Goal: Task Accomplishment & Management: Manage account settings

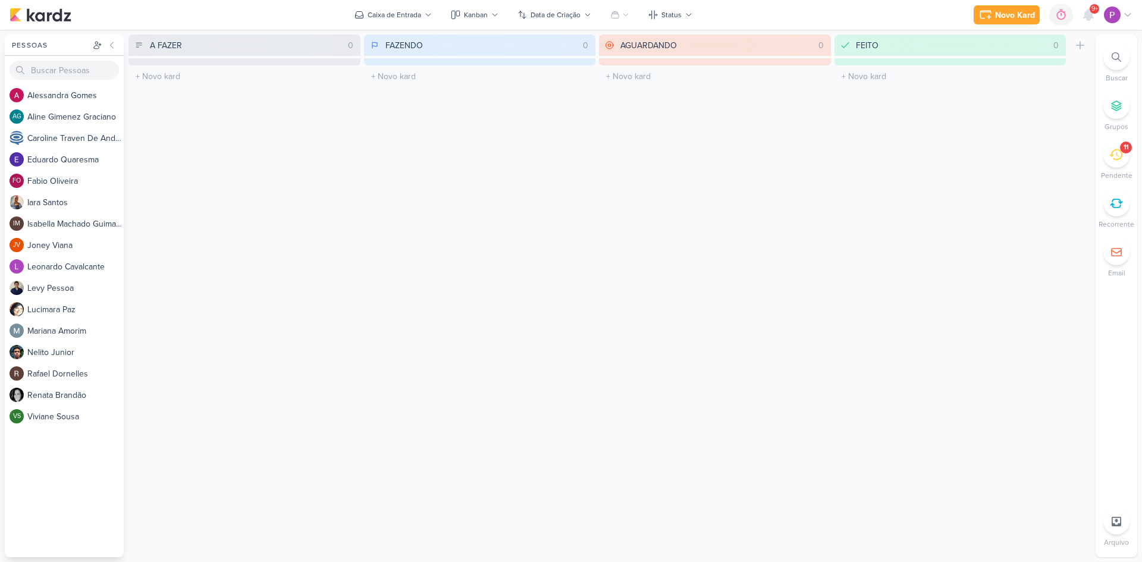
click at [1113, 155] on icon at bounding box center [1115, 154] width 13 height 11
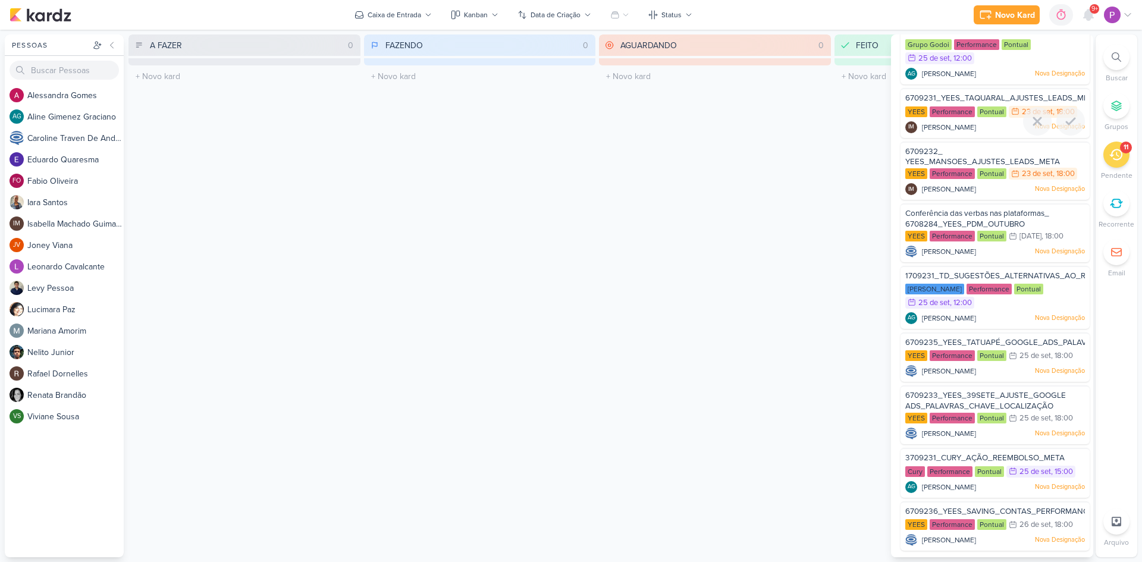
scroll to position [169, 0]
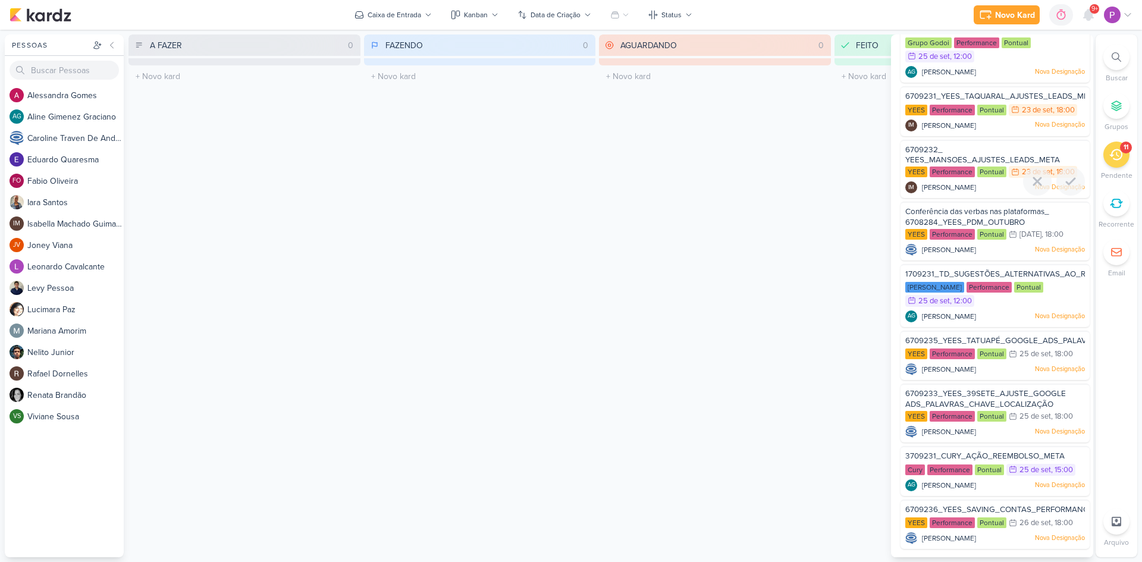
click at [936, 149] on span "6709232_ YEES_MANSOES_AJUSTES_LEADS_META" at bounding box center [982, 155] width 155 height 20
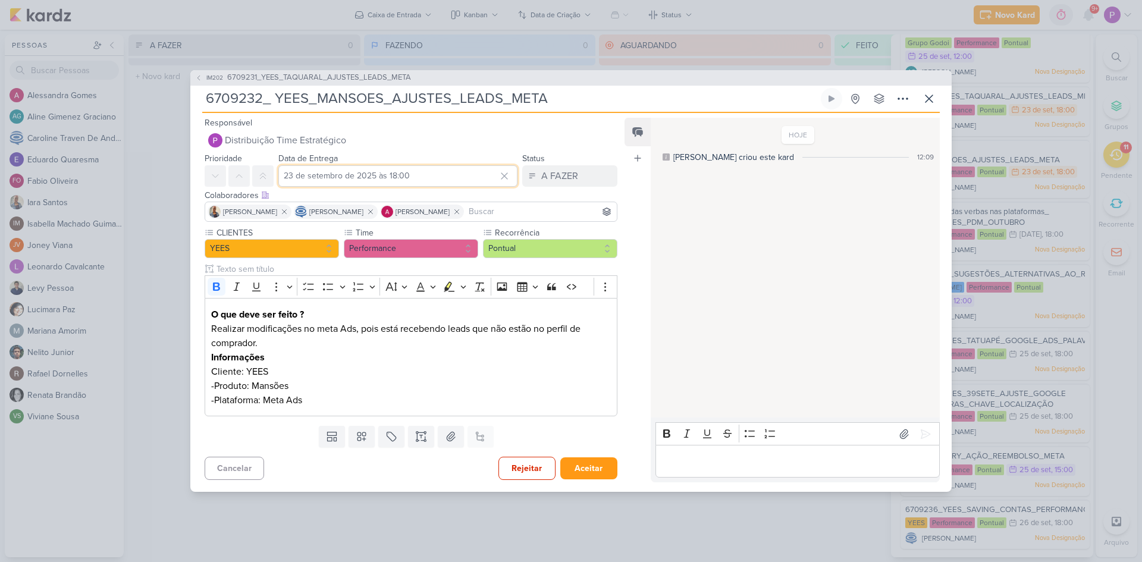
click at [372, 176] on input "23 de setembro de 2025 às 18:00" at bounding box center [397, 175] width 239 height 21
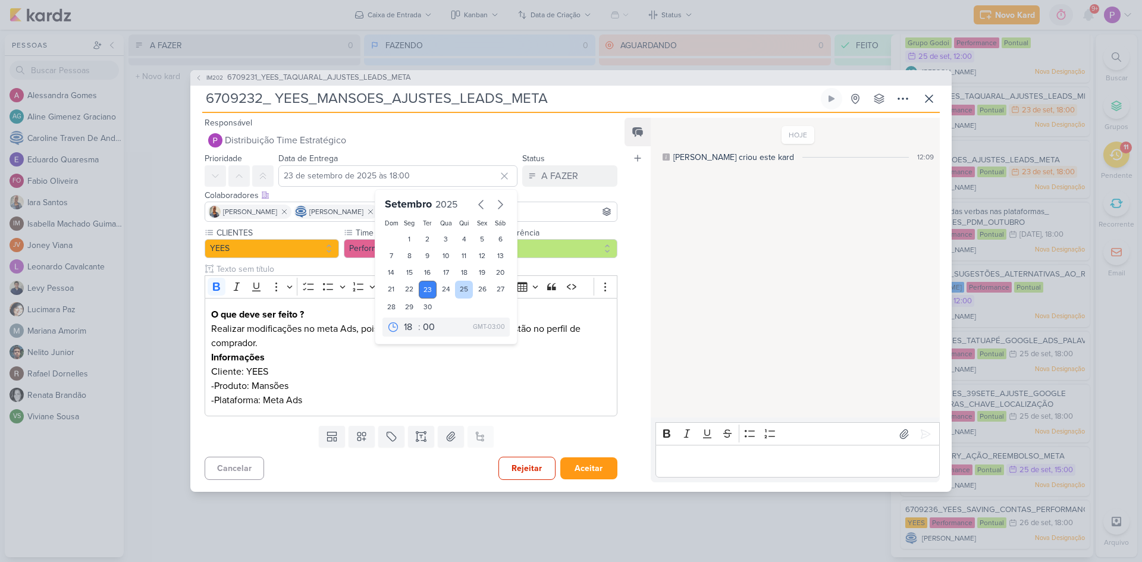
click at [460, 290] on div "25" at bounding box center [464, 290] width 18 height 18
type input "25 de setembro de 2025 às 18:00"
click at [546, 431] on div "Templates Campos Personalizados Marcadores Caixa De Texto Anexo Este kard já é …" at bounding box center [406, 436] width 432 height 31
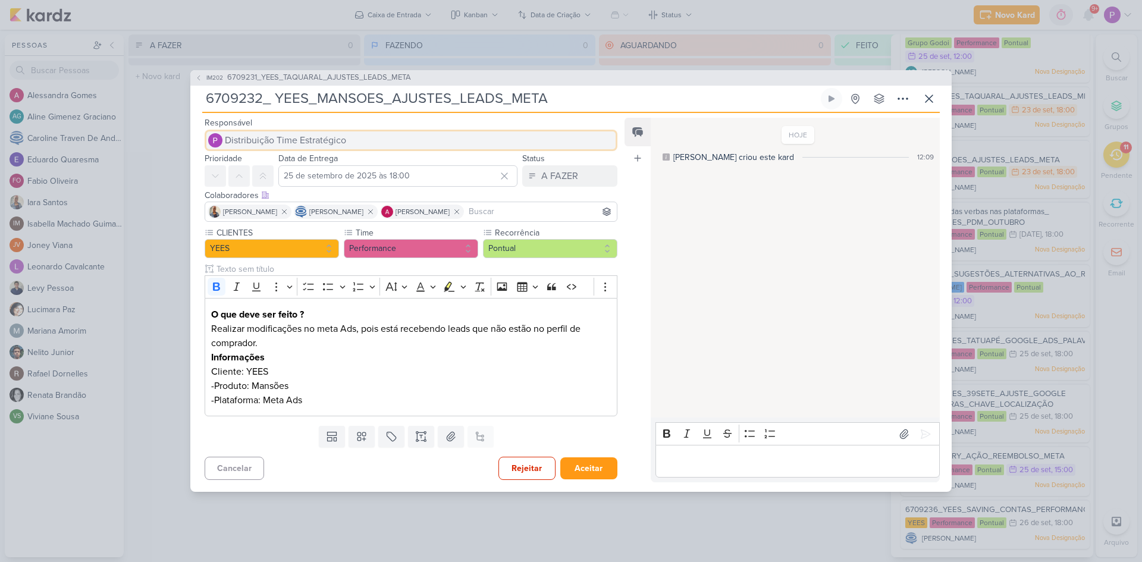
click at [244, 143] on span "Distribuição Time Estratégico" at bounding box center [285, 140] width 121 height 14
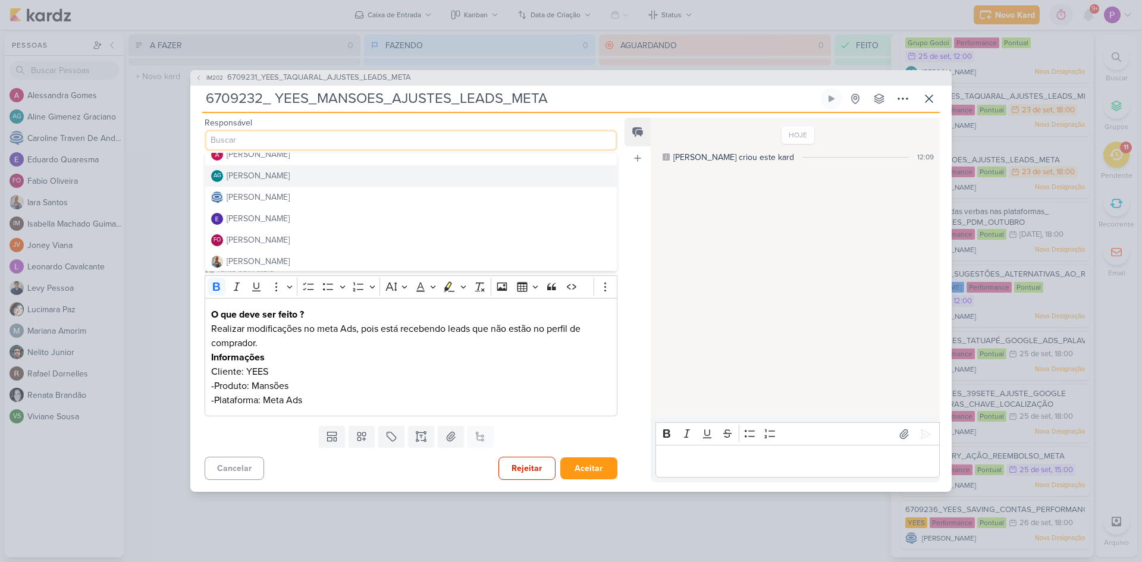
scroll to position [59, 0]
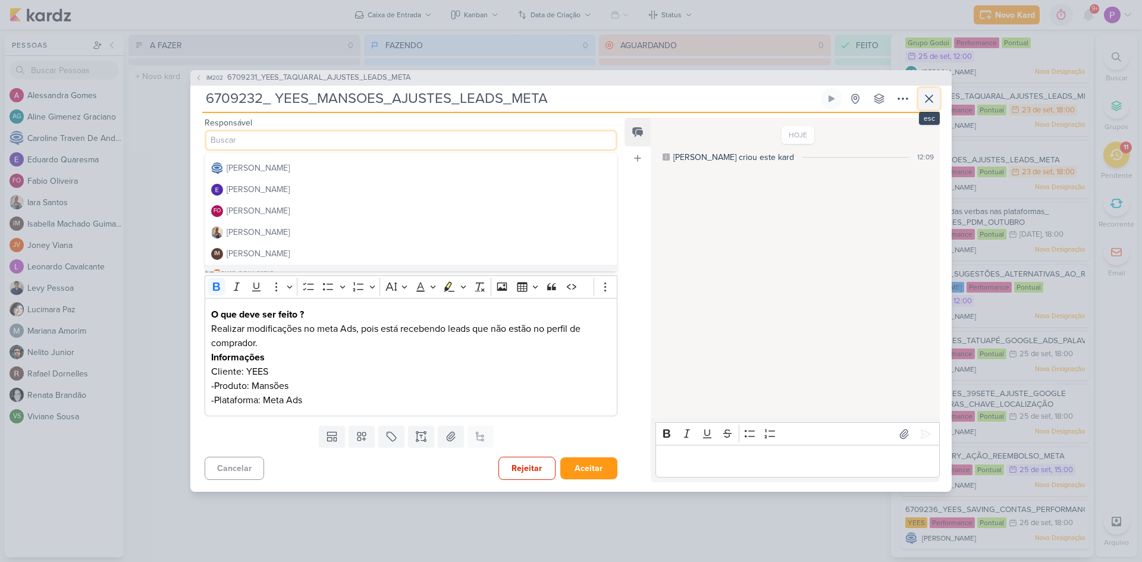
click at [933, 95] on icon at bounding box center [929, 99] width 14 height 14
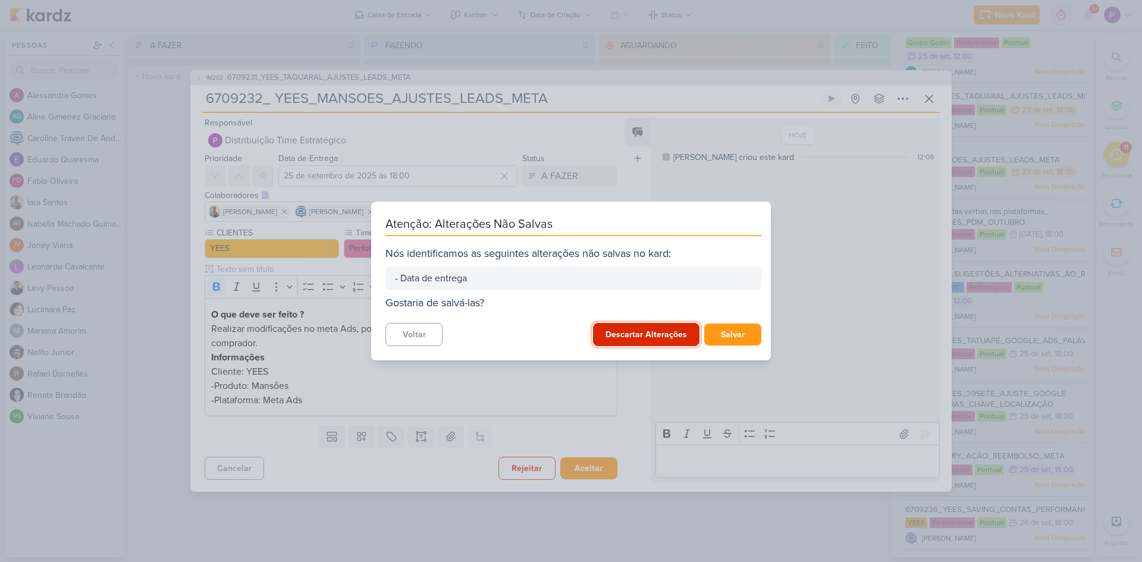
click at [633, 326] on button "Descartar Alterações" at bounding box center [646, 334] width 106 height 23
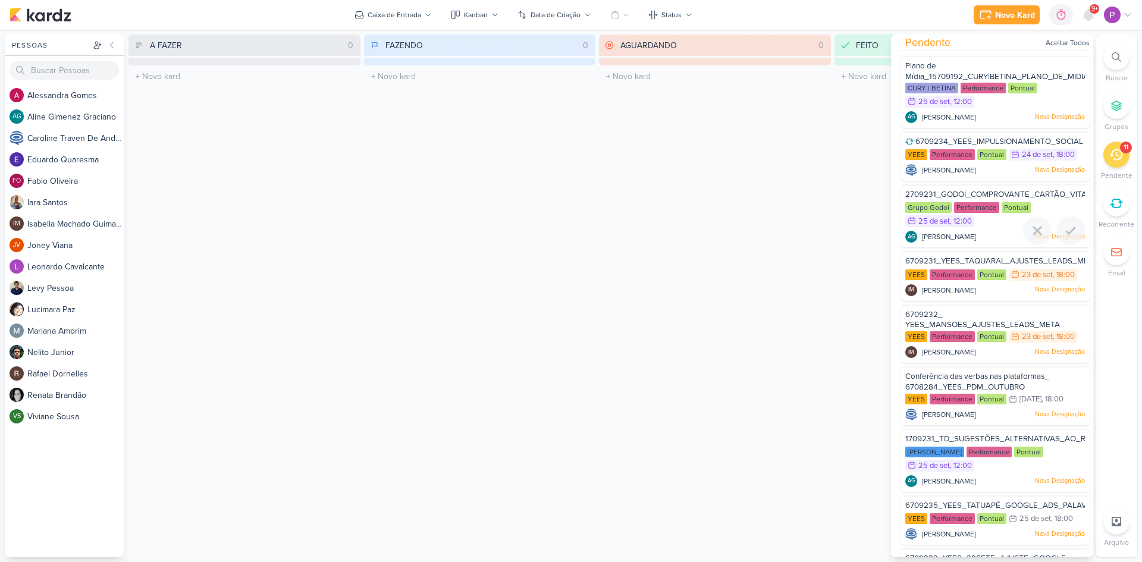
scroll to position [0, 0]
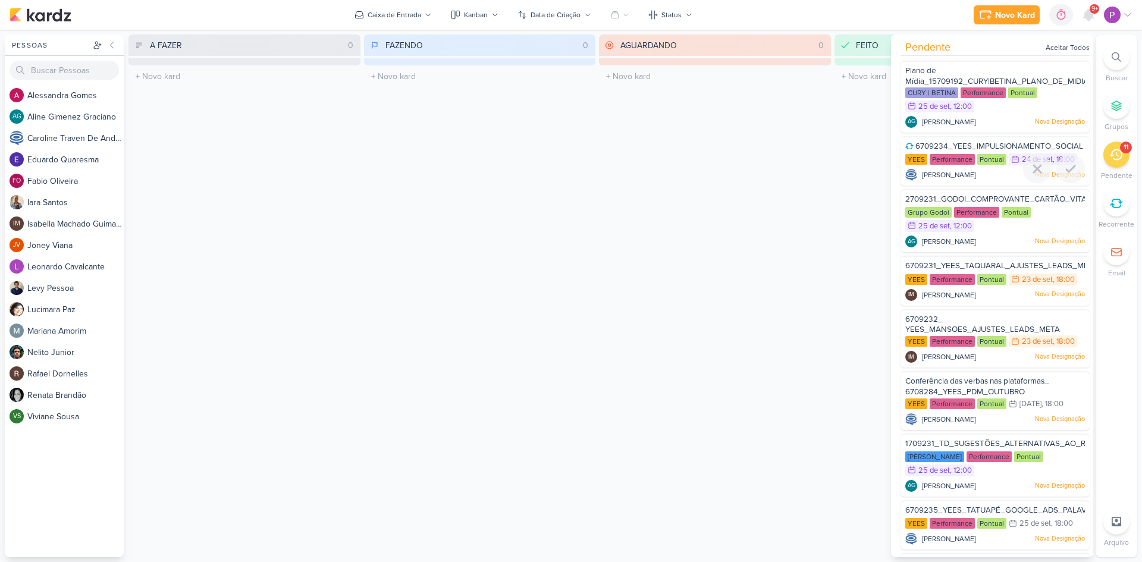
click at [953, 142] on span "6709234_YEES_IMPULSIONAMENTO_SOCIAL" at bounding box center [999, 147] width 168 height 10
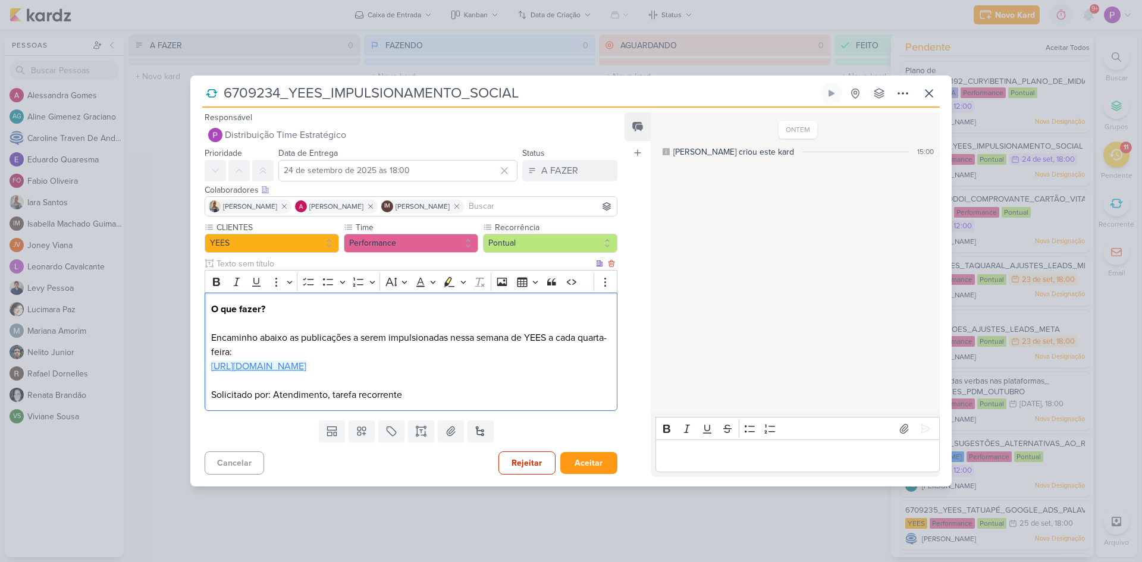
click at [306, 360] on link "[URL][DOMAIN_NAME]" at bounding box center [258, 366] width 95 height 12
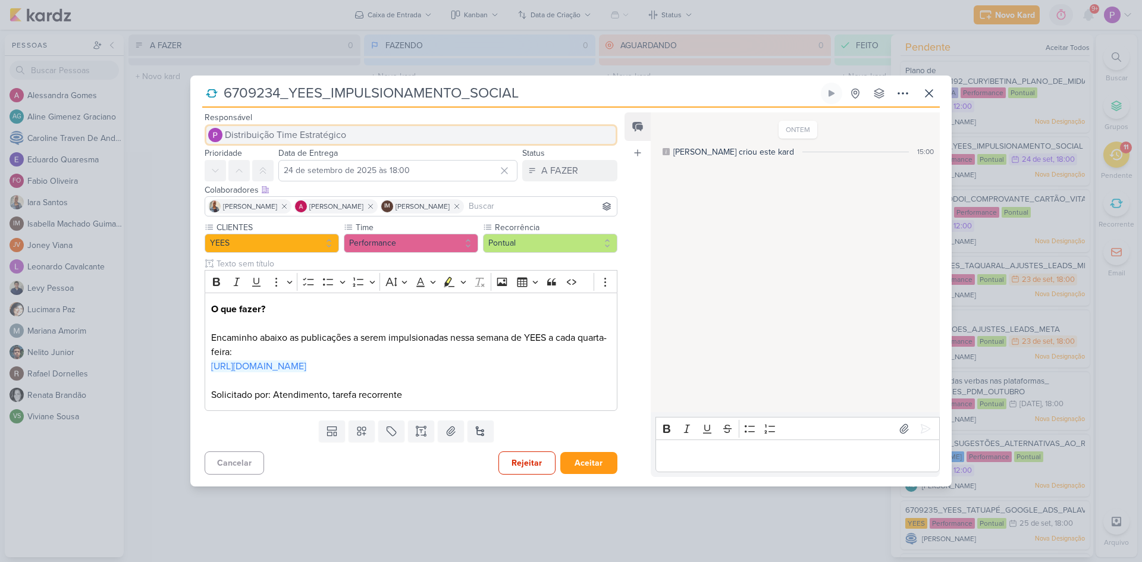
click at [288, 128] on span "Distribuição Time Estratégico" at bounding box center [285, 135] width 121 height 14
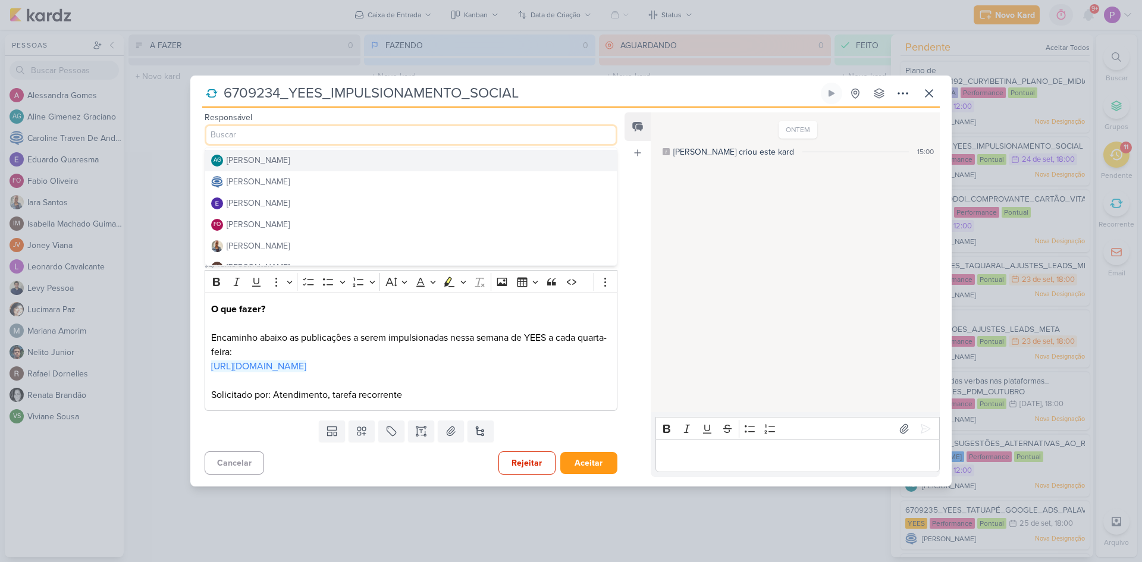
scroll to position [59, 0]
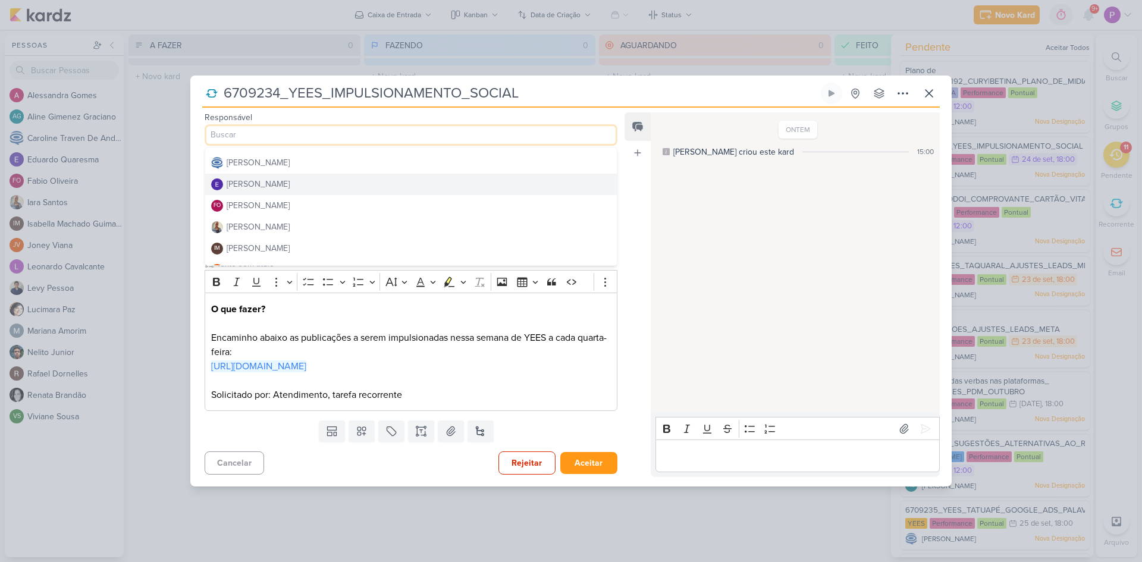
click at [277, 180] on div "[PERSON_NAME]" at bounding box center [258, 184] width 63 height 12
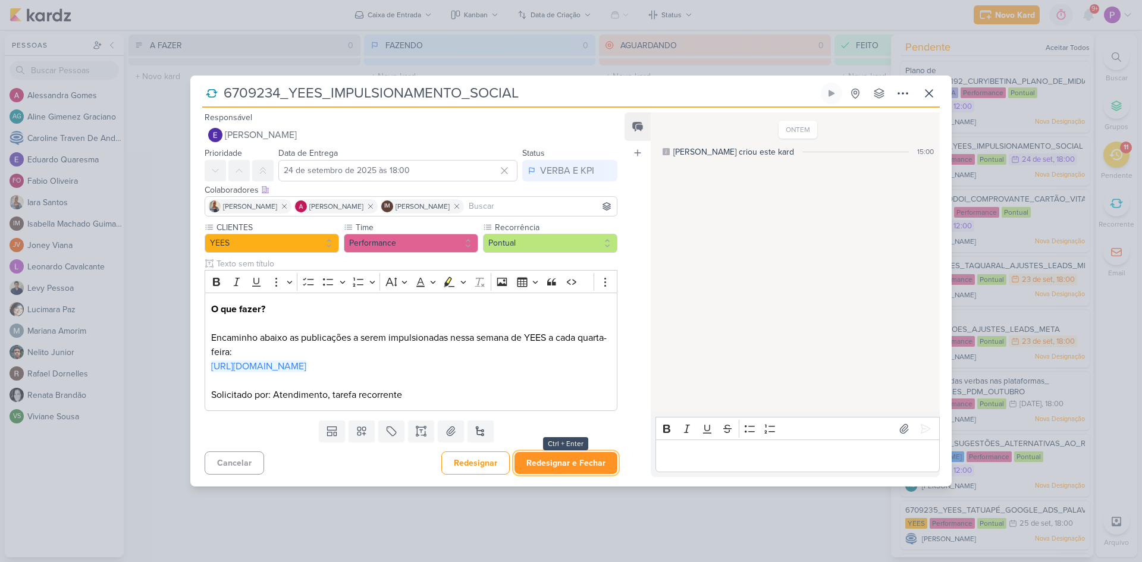
click at [554, 472] on button "Redesignar e Fechar" at bounding box center [565, 463] width 103 height 22
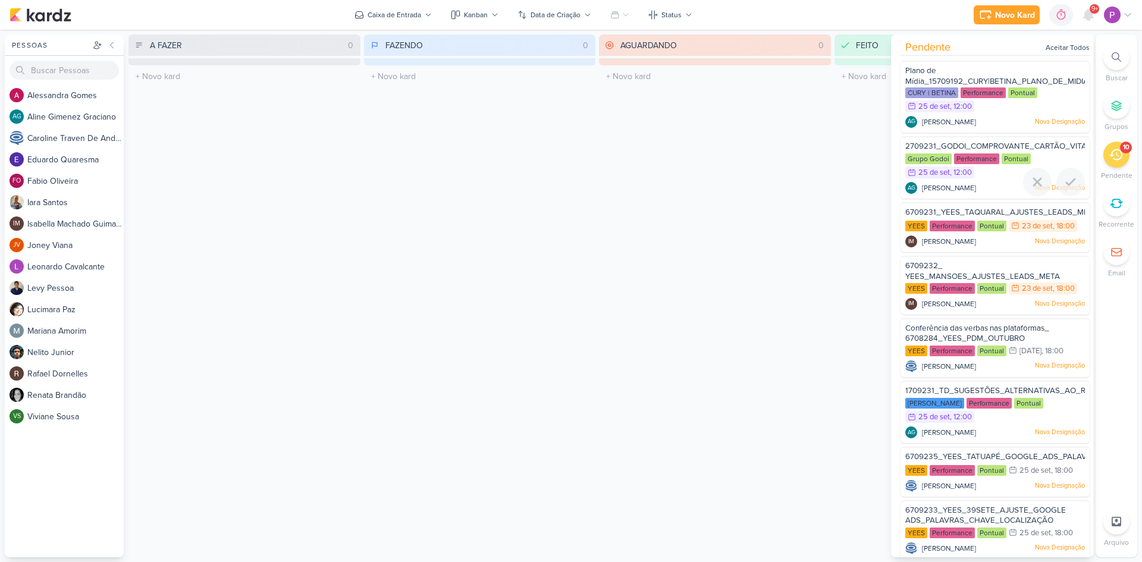
click at [965, 141] on div "2709231_GODOI_COMPROVANTE_CARTÃO_VITAL" at bounding box center [995, 147] width 180 height 13
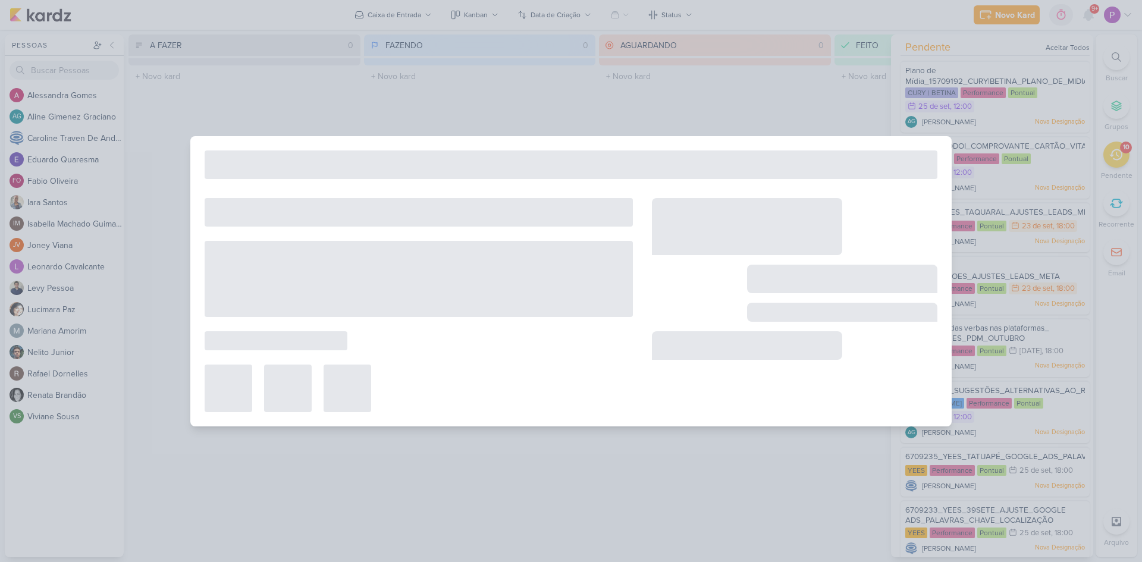
type input "2709231_GODOI_COMPROVANTE_CARTÃO_VITAL"
type input "25 de setembro de 2025 às 12:00"
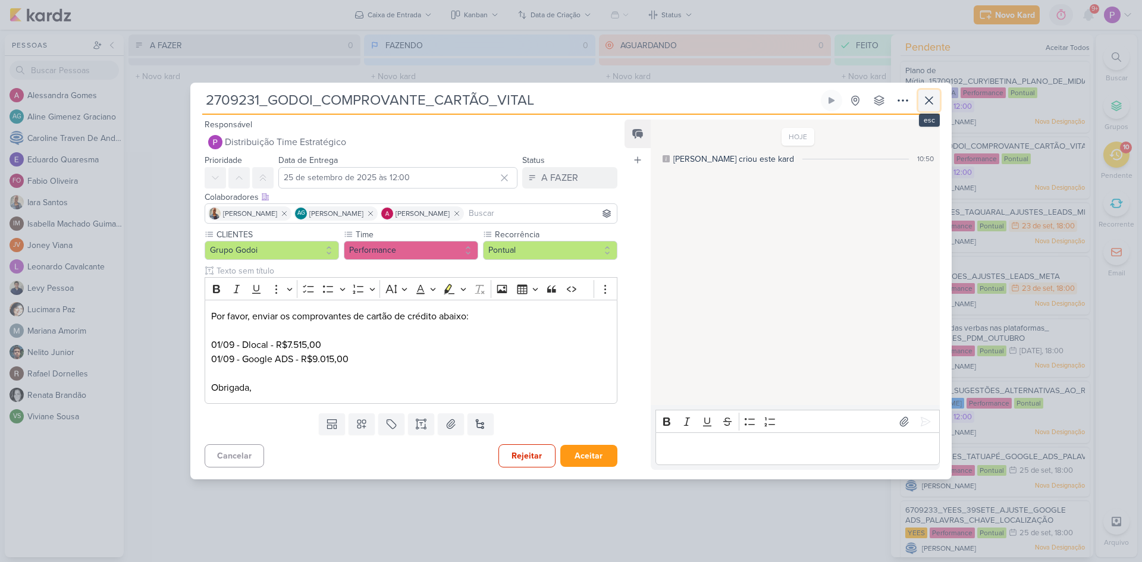
click at [925, 96] on icon at bounding box center [929, 100] width 14 height 14
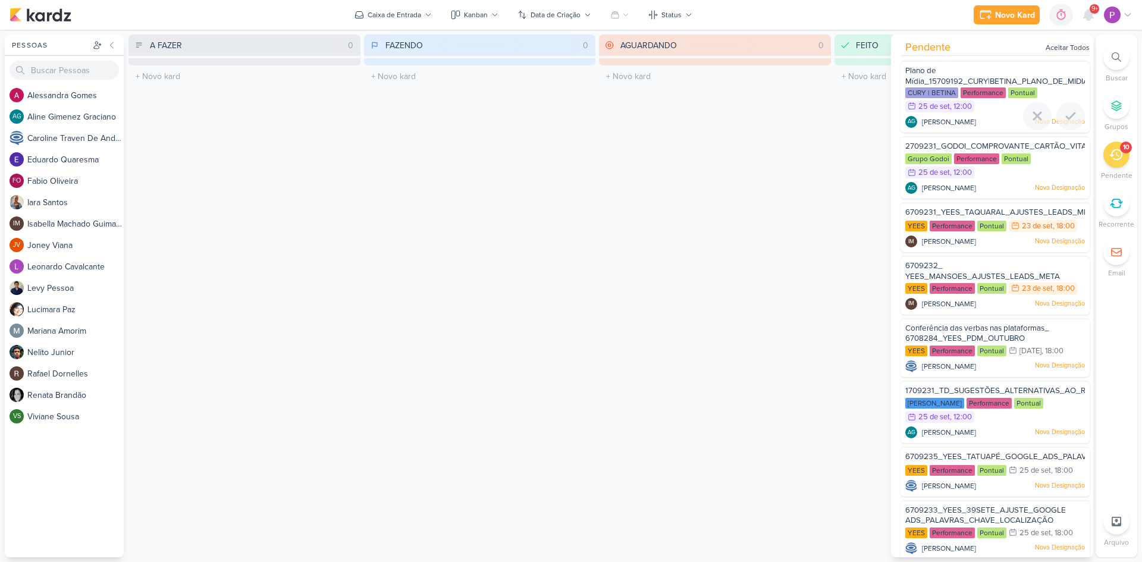
click at [936, 72] on span "Plano de Mídia_15709192_CURY|BETINA_PLANO_DE_MIDIA_OUTUBRO" at bounding box center [1017, 76] width 225 height 20
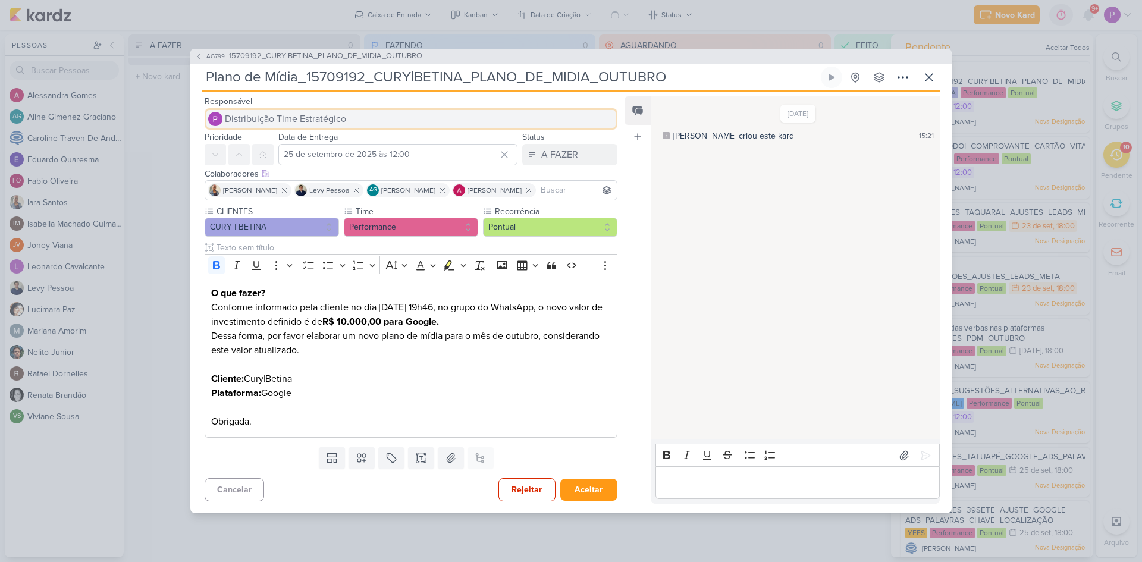
click at [315, 119] on span "Distribuição Time Estratégico" at bounding box center [285, 119] width 121 height 14
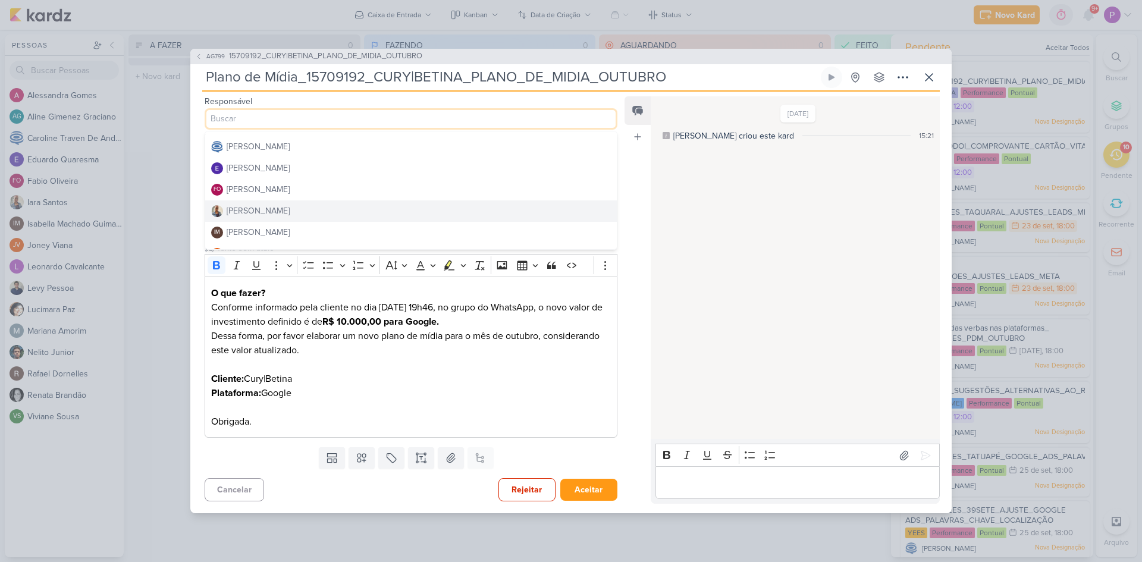
click at [262, 209] on div "[PERSON_NAME]" at bounding box center [258, 211] width 63 height 12
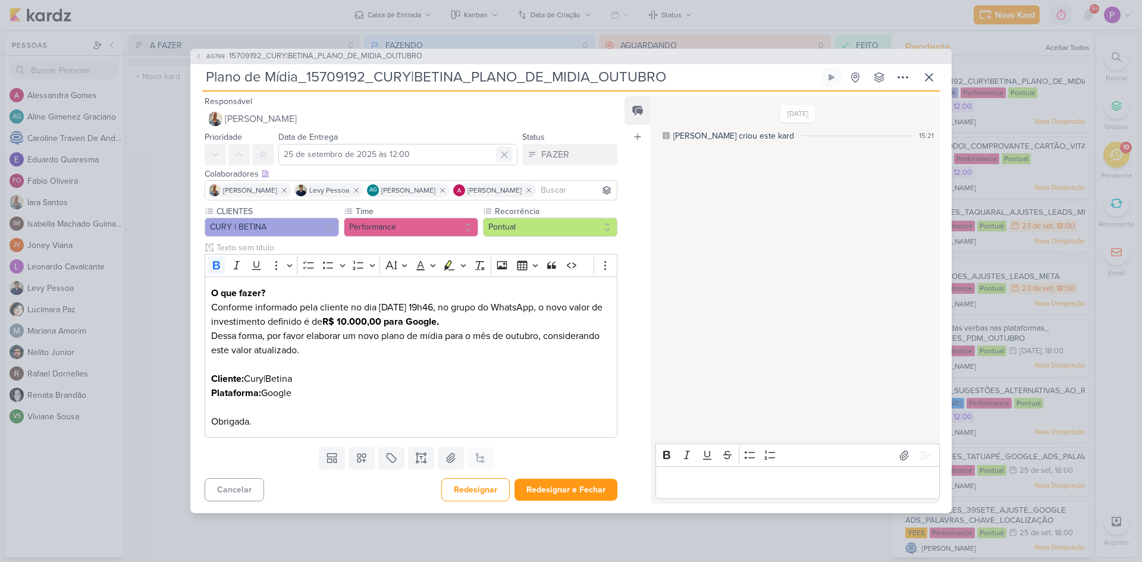
click at [505, 153] on icon at bounding box center [504, 155] width 12 height 12
click at [420, 156] on input "text" at bounding box center [397, 154] width 239 height 21
click at [458, 268] on div "25" at bounding box center [464, 268] width 18 height 18
type input "[DATE] 23:59"
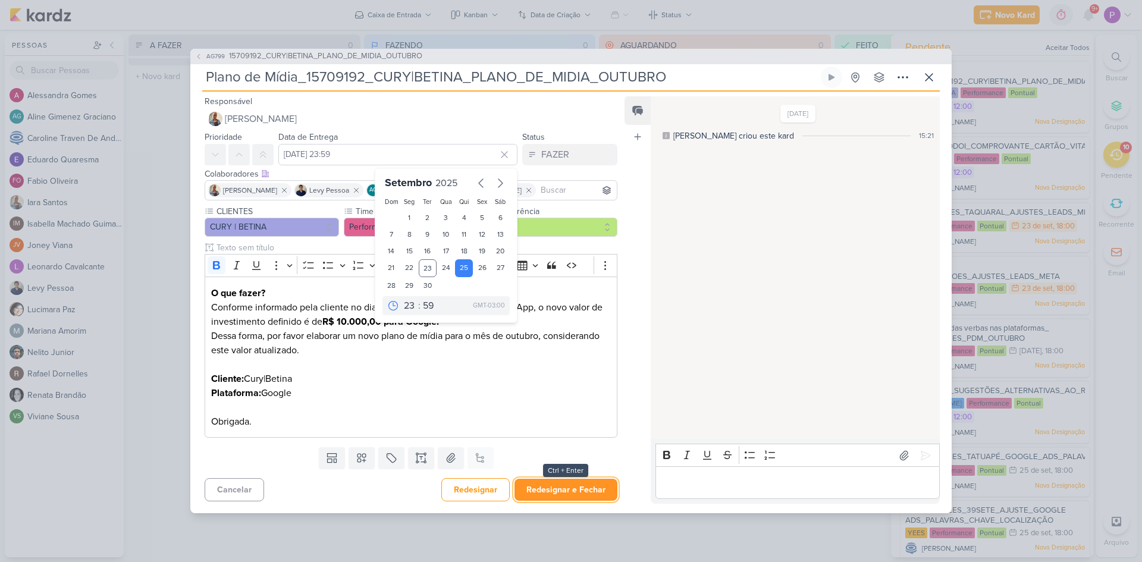
click at [548, 491] on button "Redesignar e Fechar" at bounding box center [565, 490] width 103 height 22
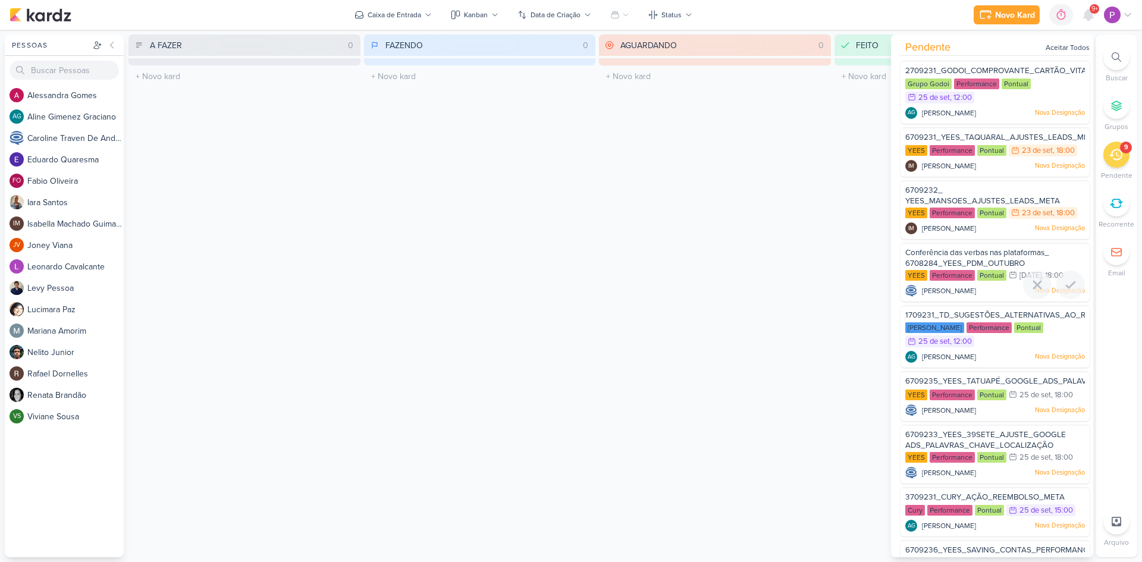
click at [984, 256] on span "Conferência das verbas nas plataformas_ 6708284_YEES_PDM_OUTUBRO" at bounding box center [977, 258] width 144 height 20
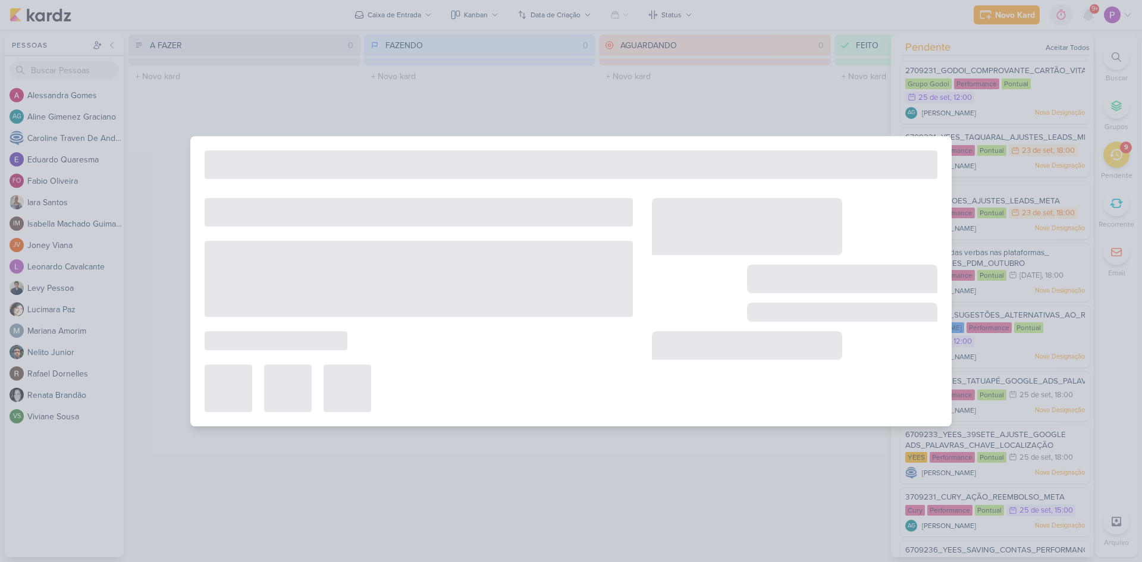
type input "Conferência das verbas nas plataformas_ 6708284_YEES_PDM_OUTUBRO"
type input "[DATE] 18:00"
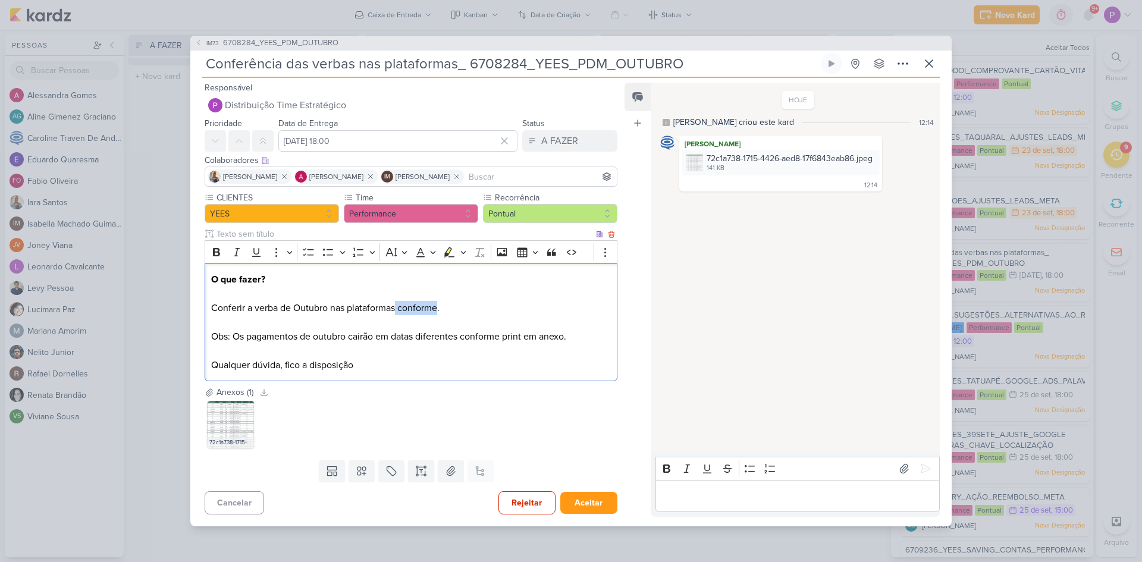
drag, startPoint x: 436, startPoint y: 307, endPoint x: 395, endPoint y: 313, distance: 42.0
click at [395, 313] on p "O que fazer? Conferir a verba de Outubro nas plataformas conforme. Obs: Os paga…" at bounding box center [411, 322] width 400 height 100
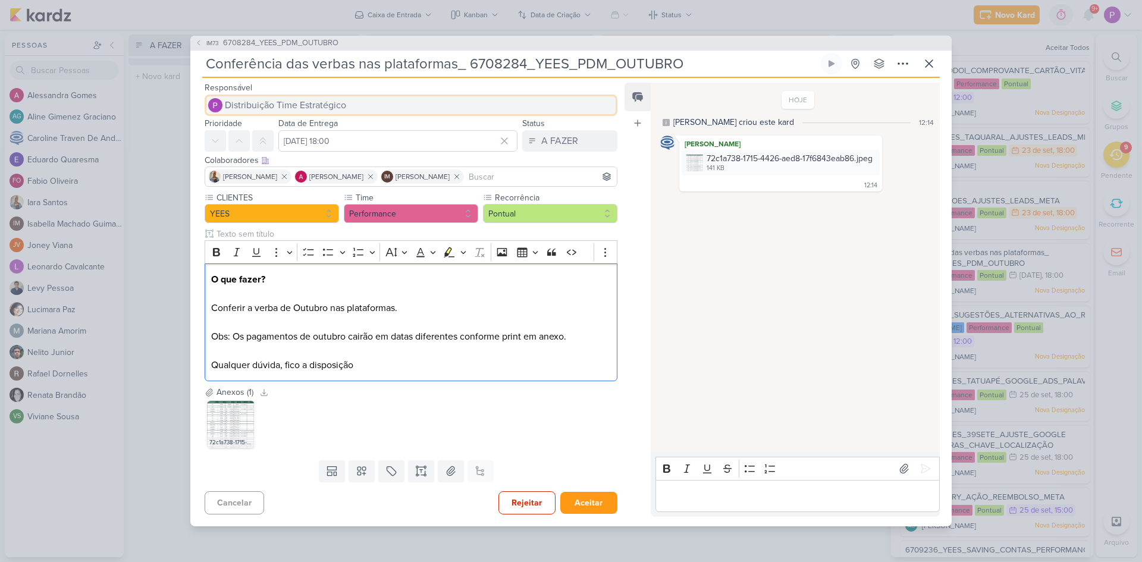
click at [310, 96] on button "Distribuição Time Estratégico" at bounding box center [411, 105] width 413 height 21
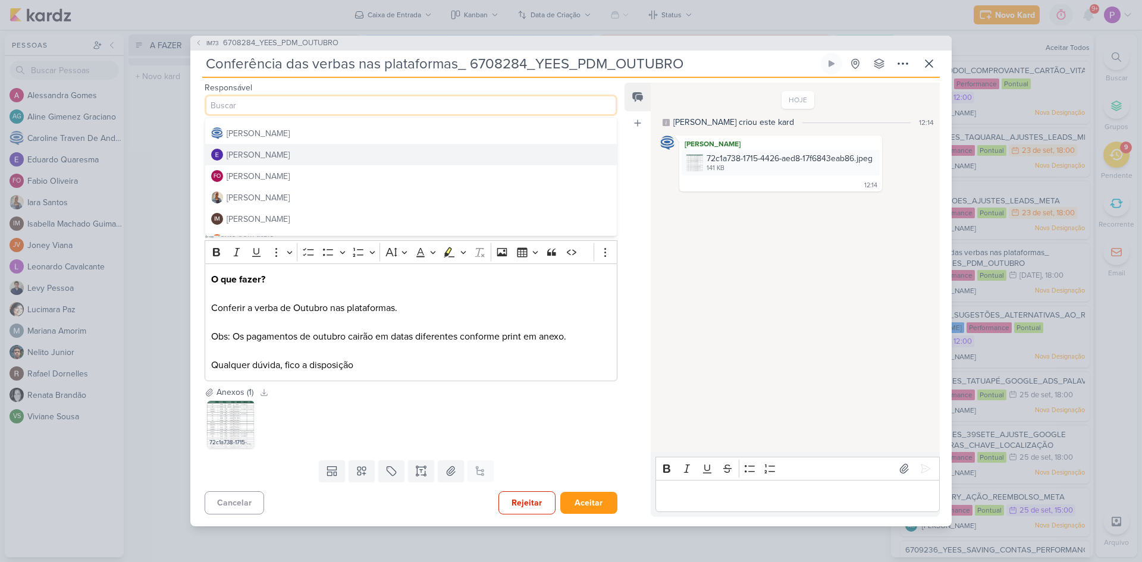
click at [272, 158] on div "[PERSON_NAME]" at bounding box center [258, 155] width 63 height 12
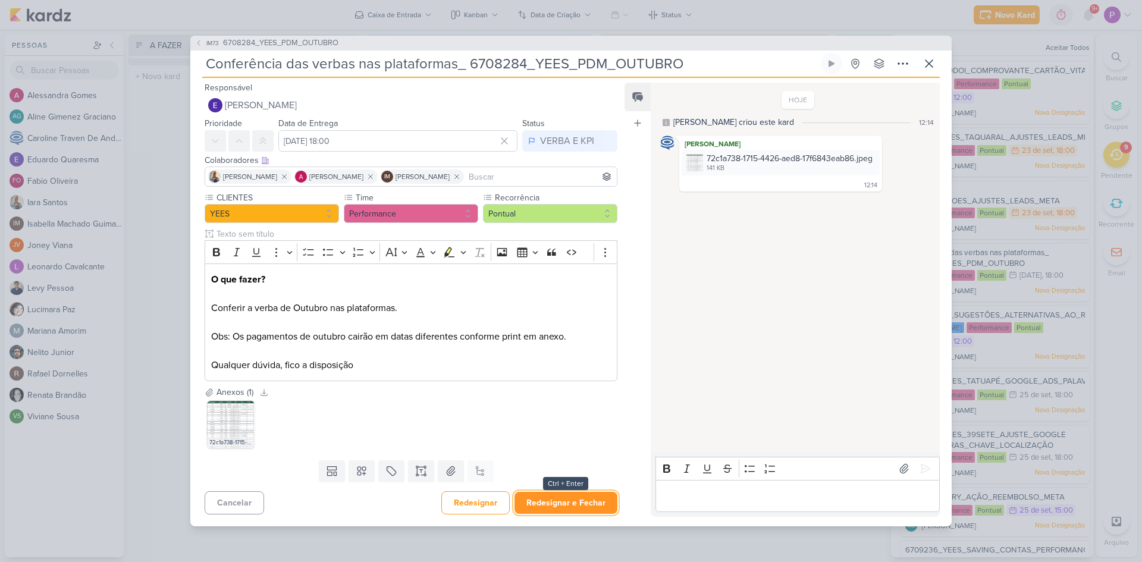
click at [581, 505] on button "Redesignar e Fechar" at bounding box center [565, 503] width 103 height 22
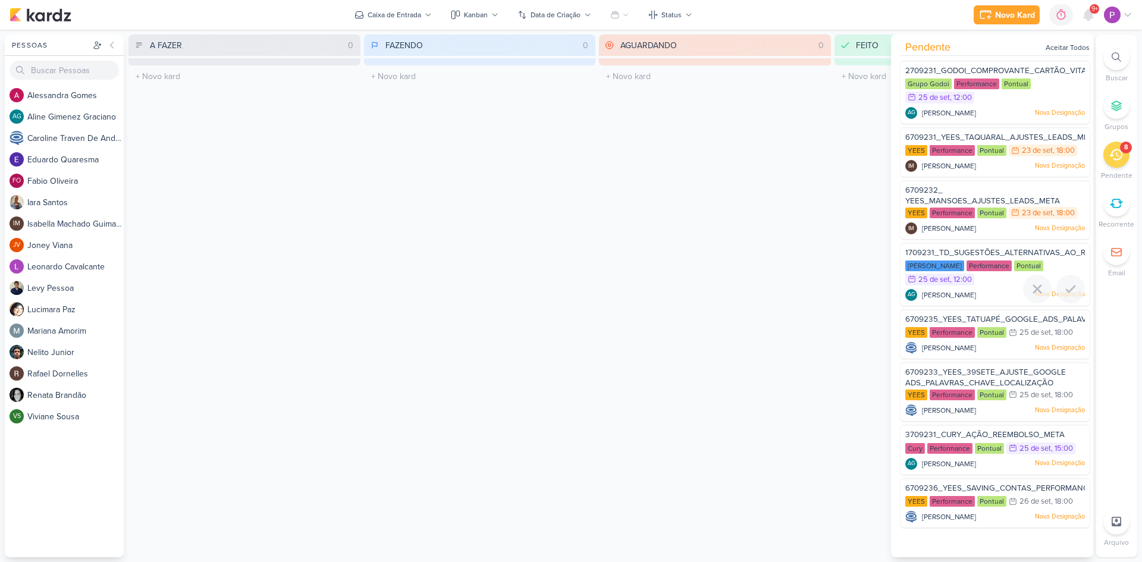
click at [990, 249] on span "1709231_TD_SUGESTÕES_ALTERNATIVAS_AO_RD" at bounding box center [998, 253] width 186 height 10
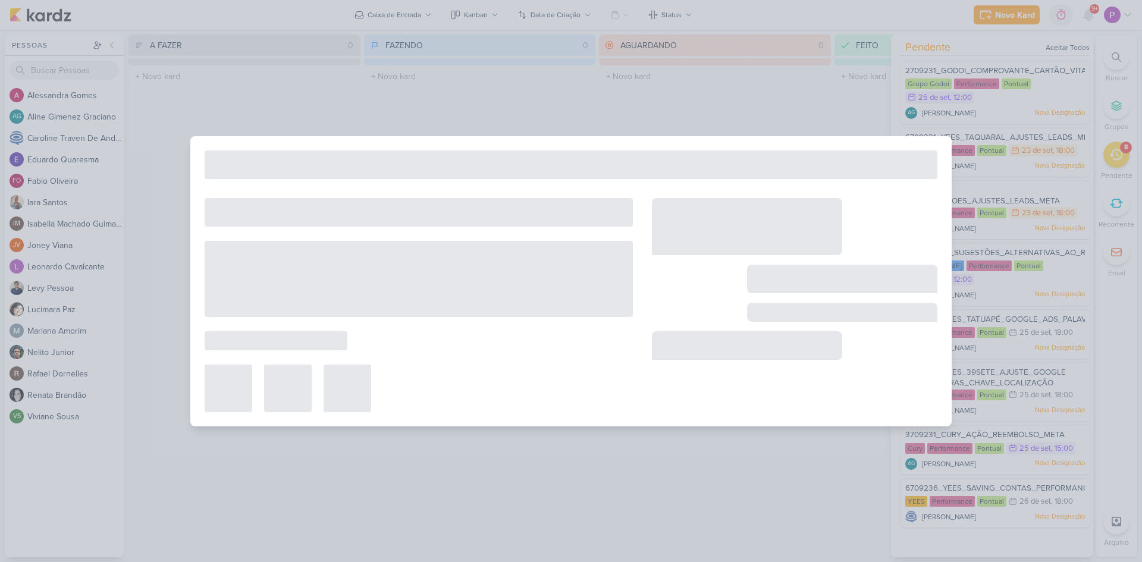
type input "1709231_TD_SUGESTÕES_ALTERNATIVAS_AO_RD"
type input "25 de setembro de 2025 às 12:00"
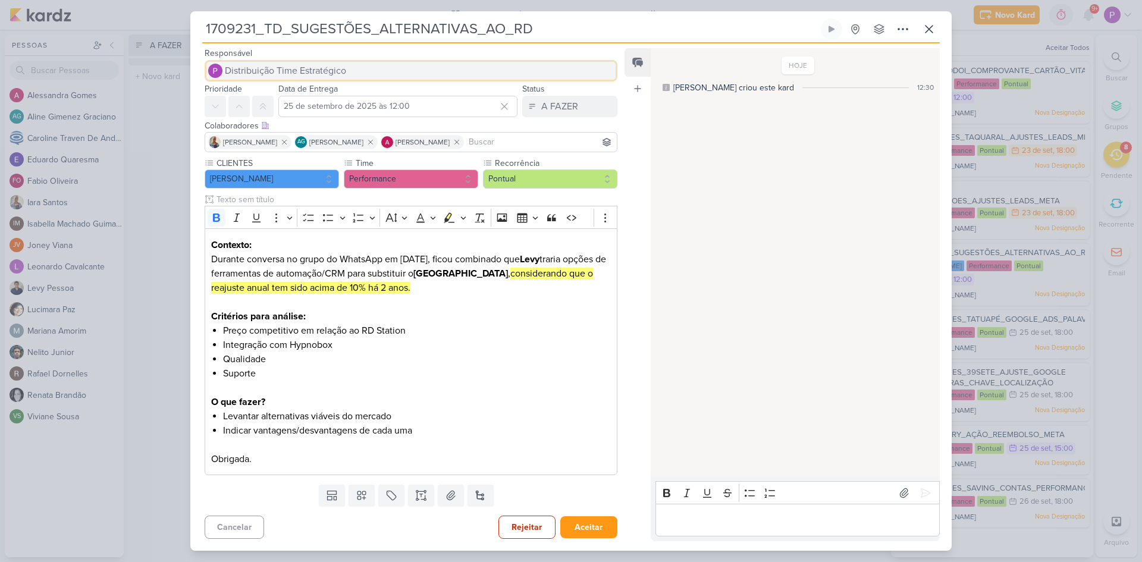
click at [286, 78] on button "Distribuição Time Estratégico" at bounding box center [411, 70] width 413 height 21
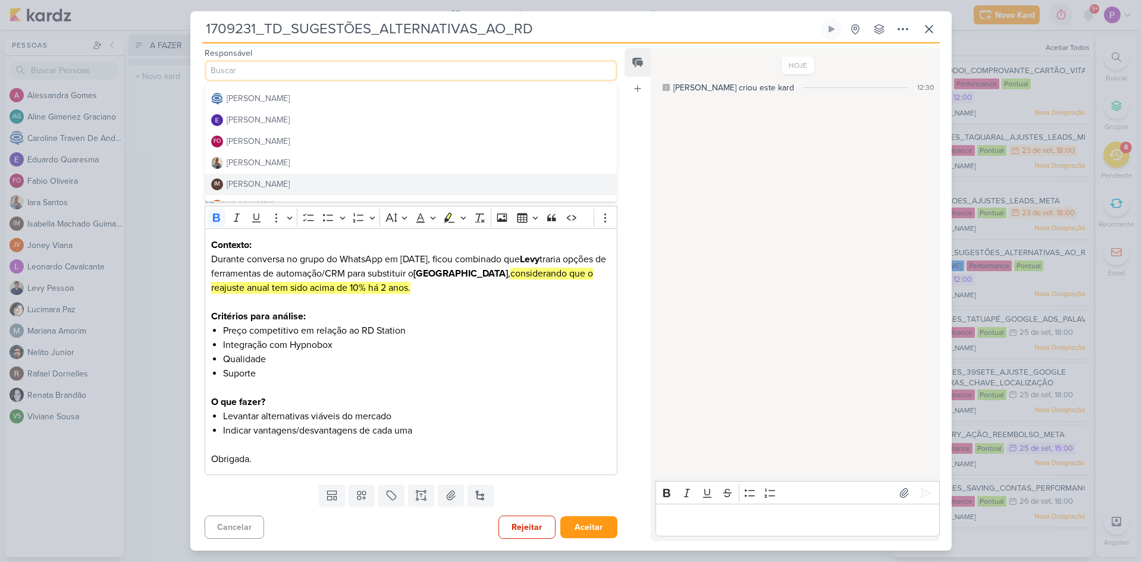
scroll to position [119, 0]
click at [279, 187] on button "Levy Pessoa" at bounding box center [410, 188] width 411 height 21
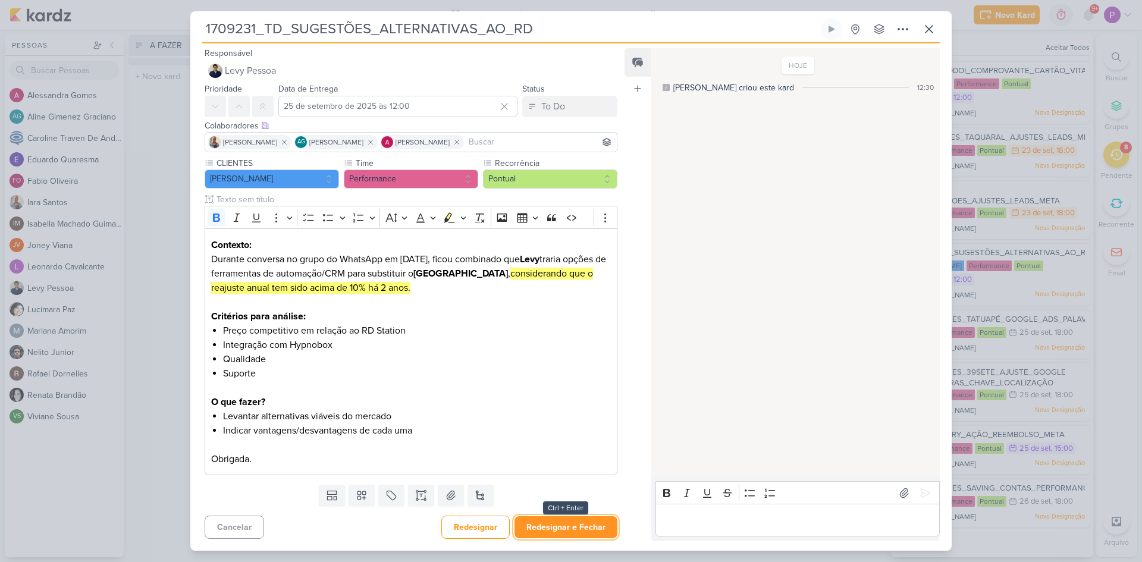
click at [558, 525] on button "Redesignar e Fechar" at bounding box center [565, 527] width 103 height 22
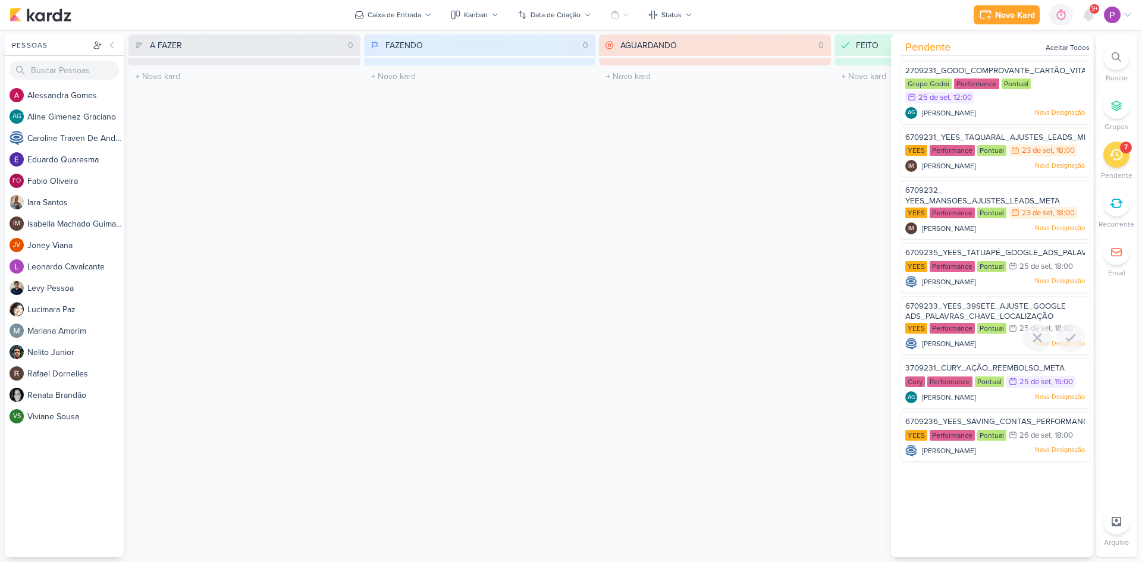
click at [967, 309] on span "6709233_YEES_39SETE_AJUSTE_GOOGLE ADS_PALAVRAS_CHAVE_LOCALIZAÇÃO" at bounding box center [985, 311] width 161 height 20
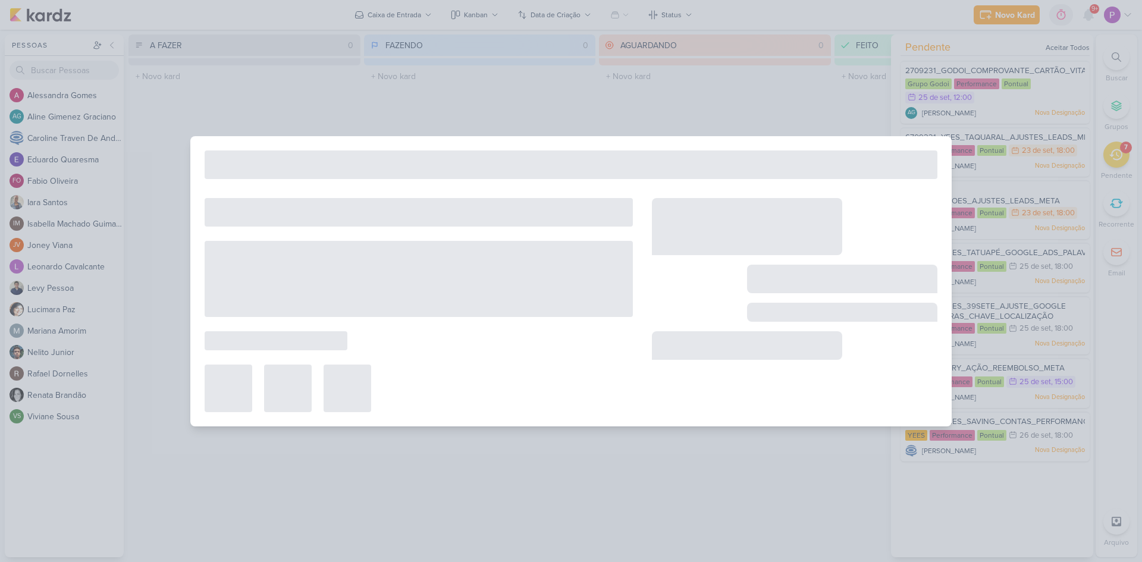
type input "6709233_YEES_39SETE_AJUSTE_GOOGLE ADS_PALAVRAS_CHAVE_LOCALIZAÇÃO"
type input "25 de setembro de 2025 às 18:00"
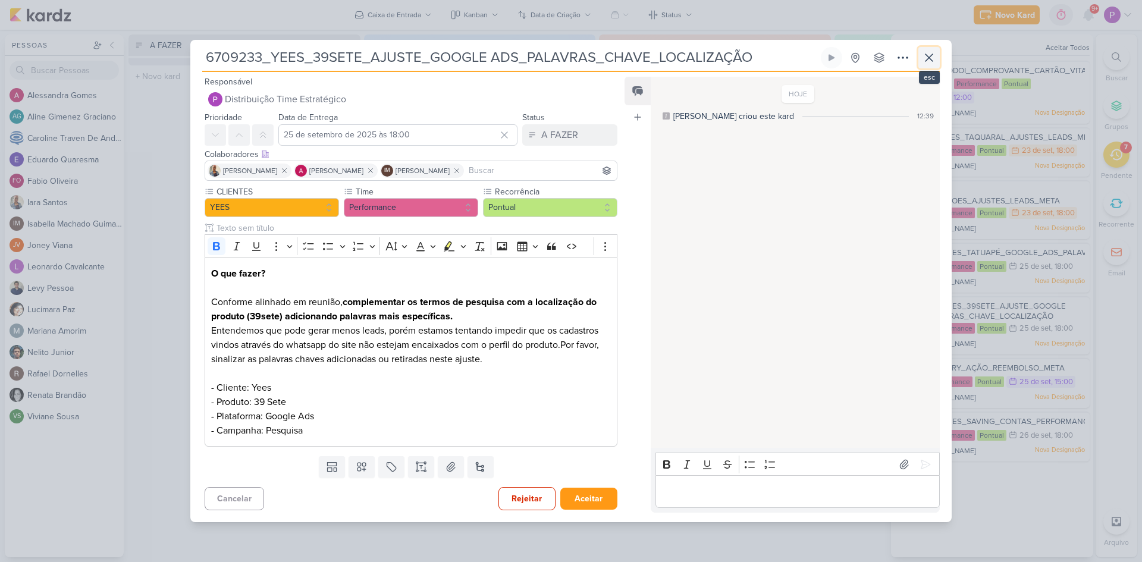
click at [929, 66] on button at bounding box center [928, 57] width 21 height 21
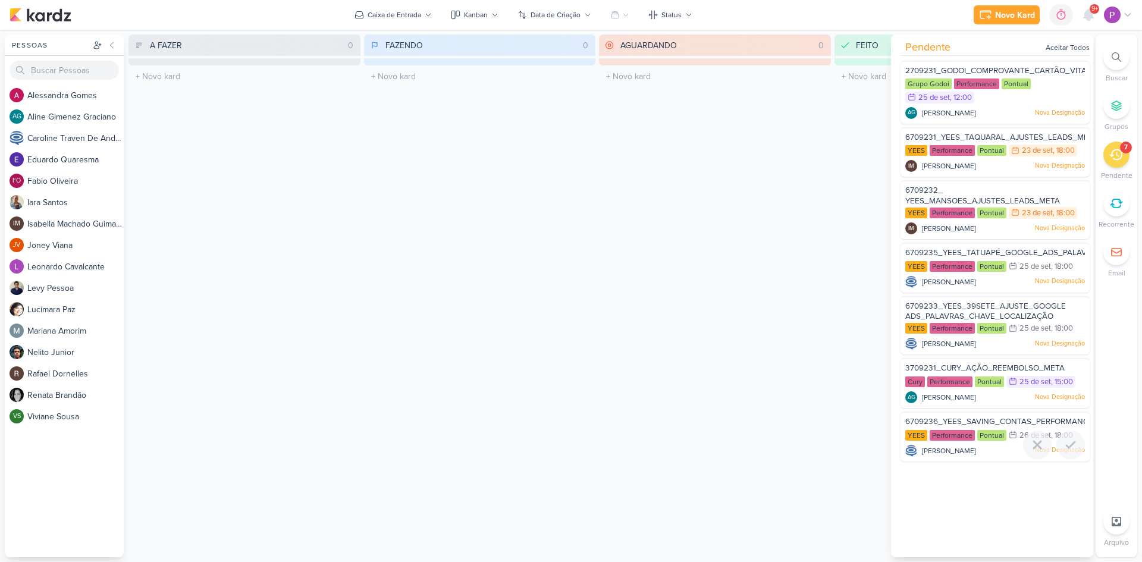
click at [987, 420] on span "6709236_YEES_SAVING_CONTAS_PERFORMANCE" at bounding box center [999, 422] width 188 height 10
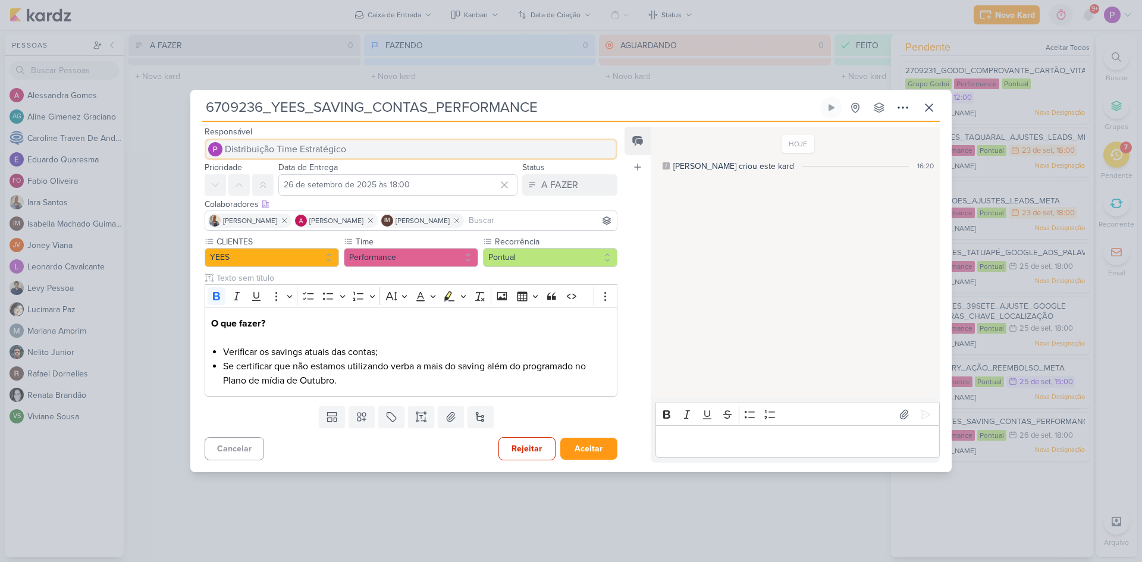
click at [265, 155] on span "Distribuição Time Estratégico" at bounding box center [285, 149] width 121 height 14
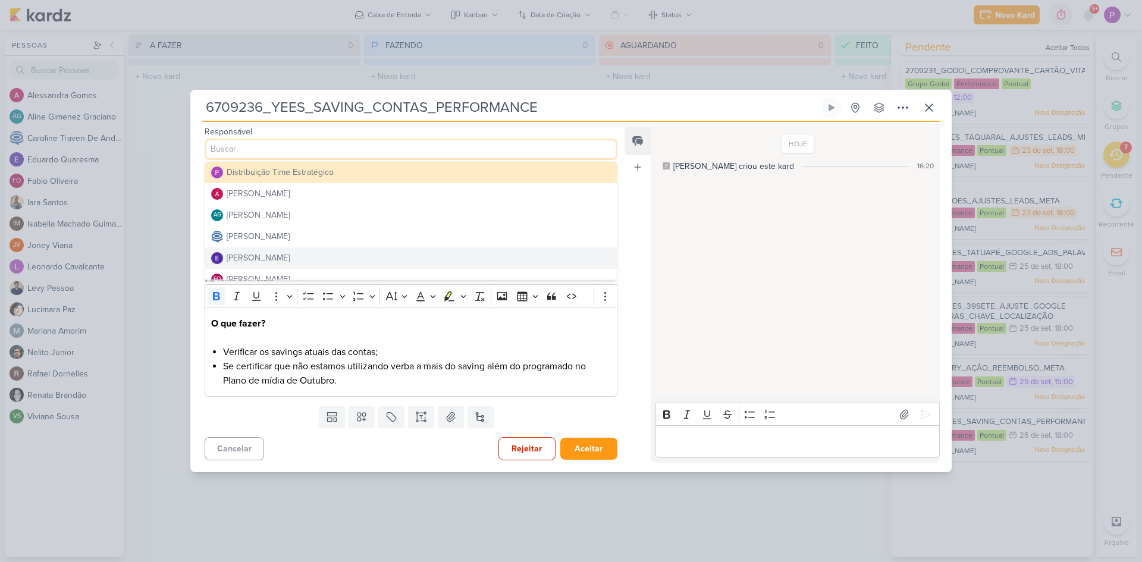
click at [280, 255] on div "[PERSON_NAME]" at bounding box center [258, 258] width 63 height 12
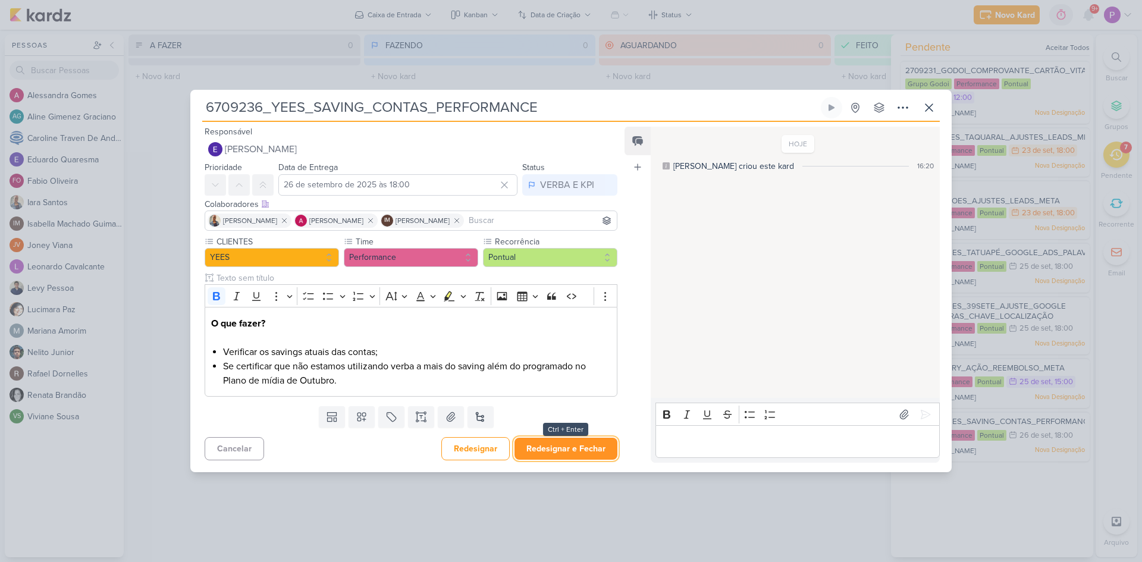
click at [565, 450] on button "Redesignar e Fechar" at bounding box center [565, 449] width 103 height 22
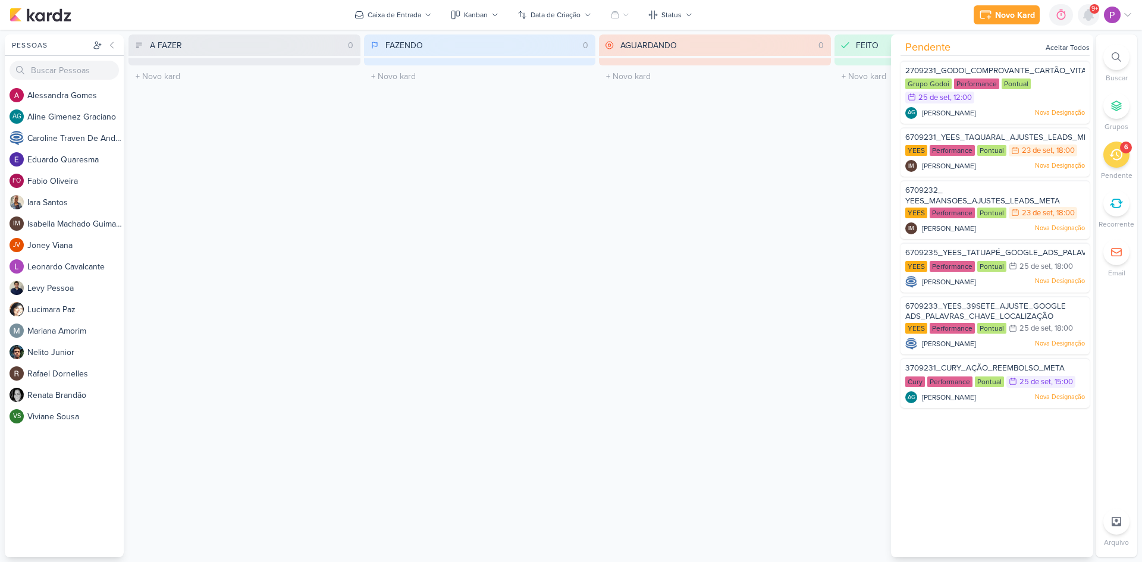
click at [1089, 17] on icon at bounding box center [1088, 15] width 10 height 11
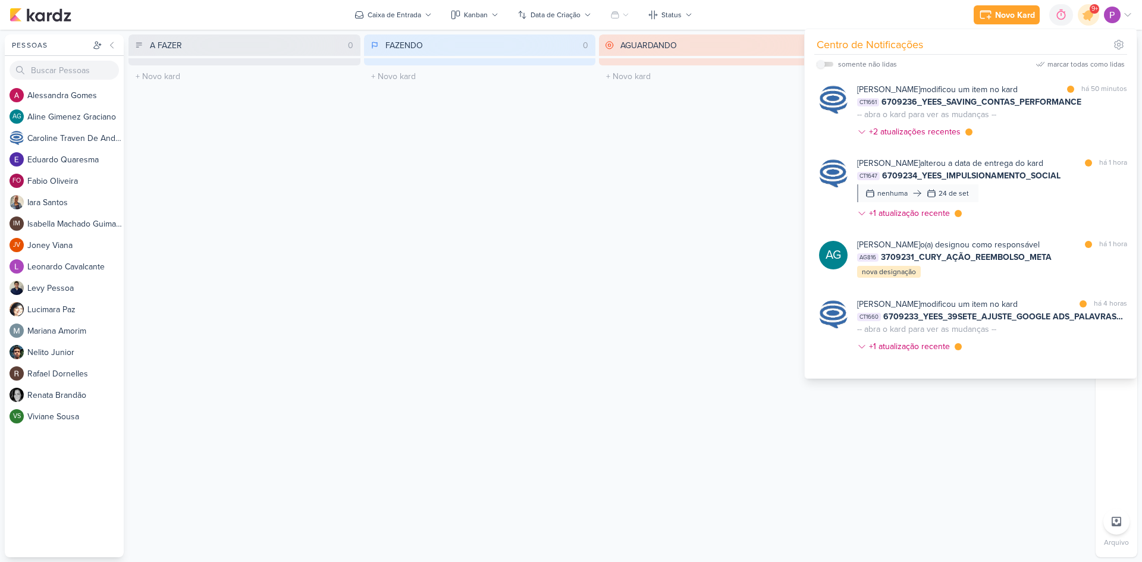
click at [656, 213] on div "AGUARDANDO 0 Mover Para Esquerda Mover Para Direita [GEOGRAPHIC_DATA] O título …" at bounding box center [715, 295] width 232 height 523
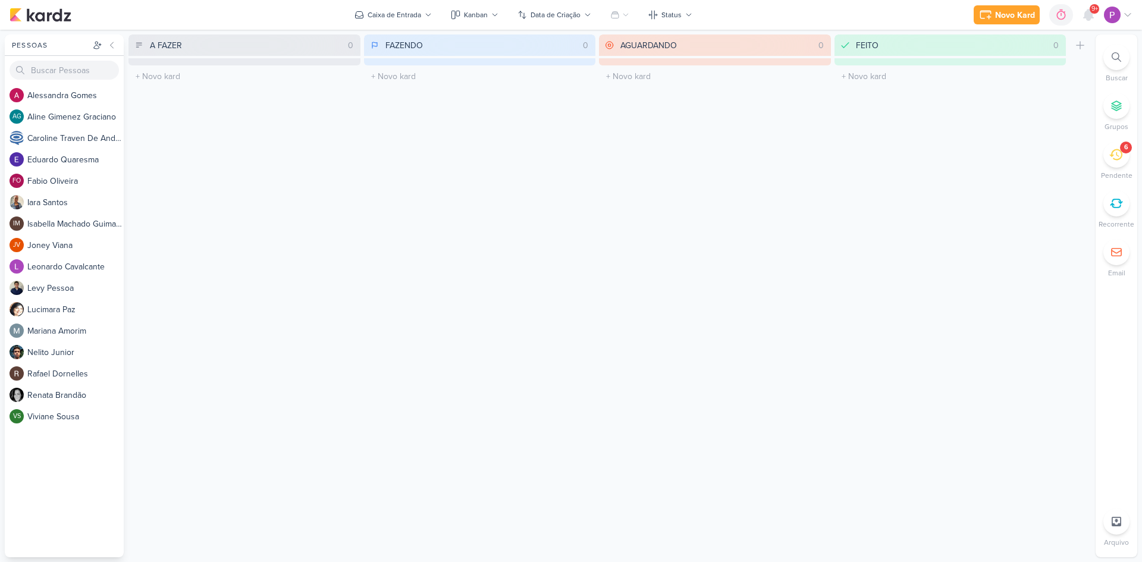
click at [1091, 12] on span "9+" at bounding box center [1094, 9] width 7 height 10
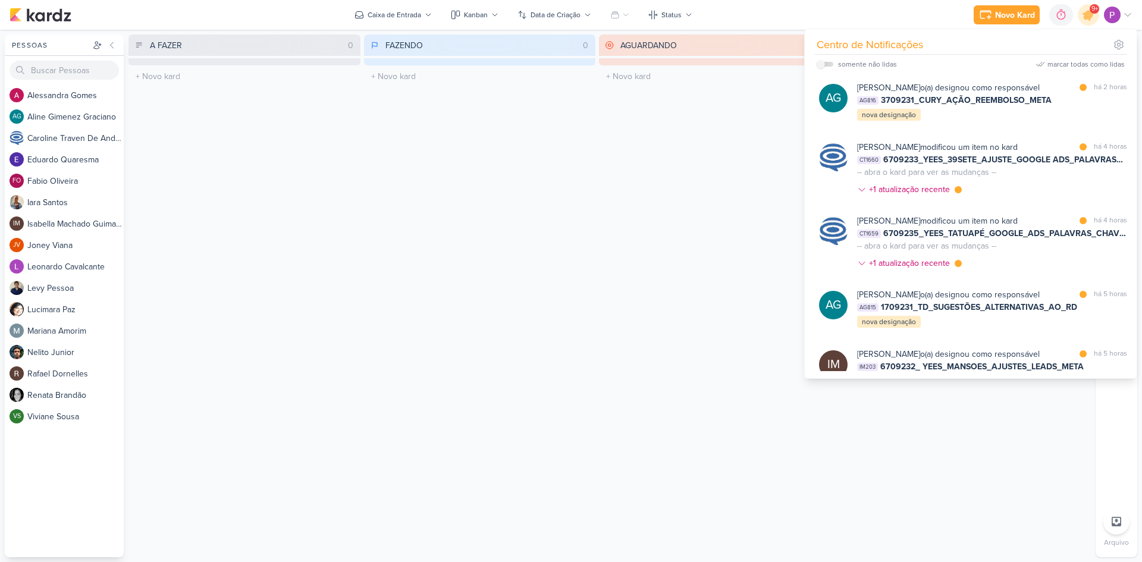
scroll to position [178, 0]
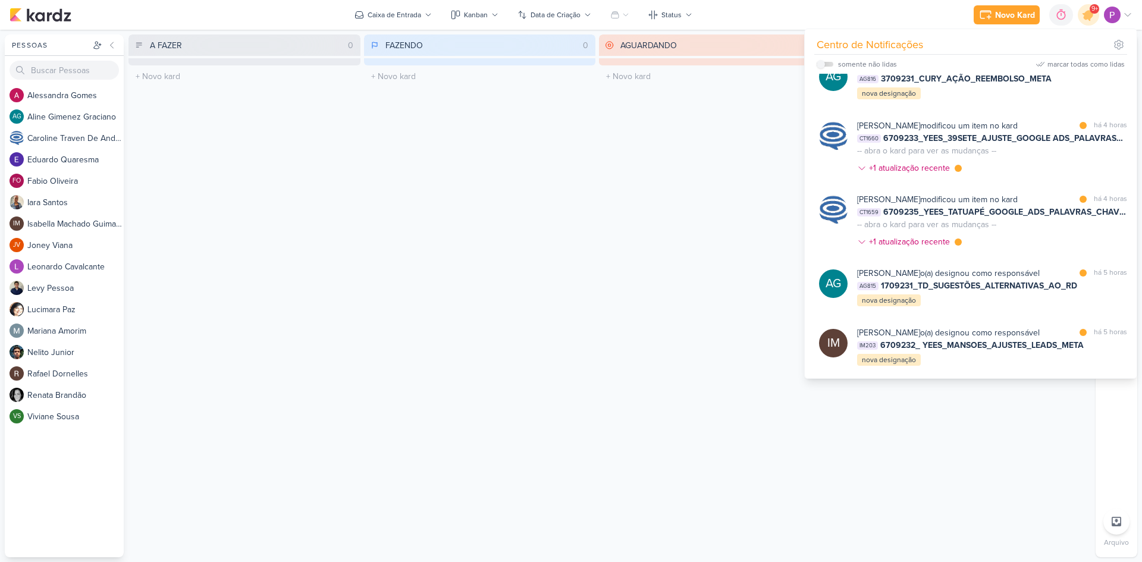
click at [778, 144] on div "AGUARDANDO 0 Mover Para Esquerda Mover Para Direita [GEOGRAPHIC_DATA] O título …" at bounding box center [715, 295] width 232 height 523
